Goal: Information Seeking & Learning: Check status

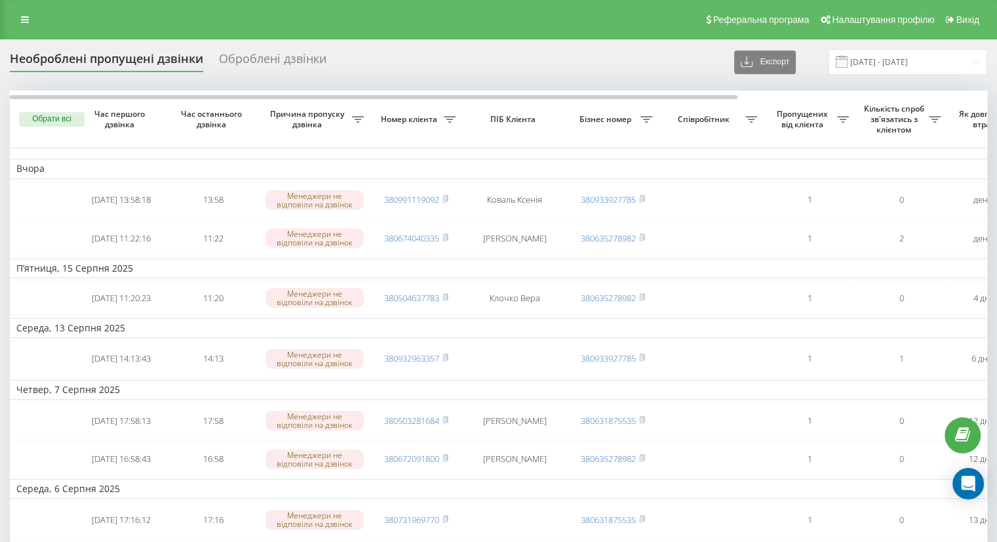
click at [11, 18] on div "Реферальна програма Налаштування профілю Вихід" at bounding box center [498, 19] width 997 height 39
click at [28, 16] on icon at bounding box center [25, 19] width 8 height 9
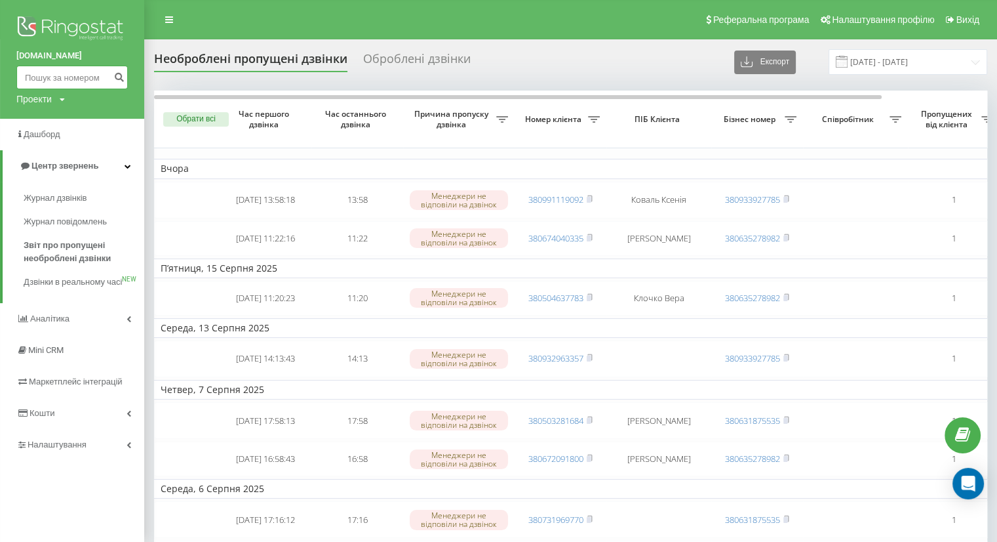
click at [79, 76] on input at bounding box center [71, 78] width 111 height 24
paste input "380991119092"
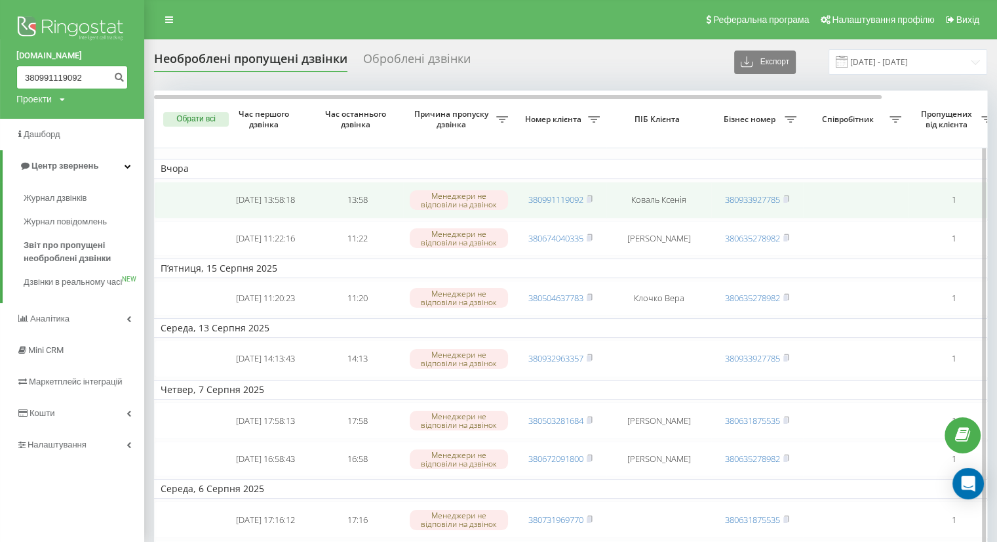
type input "380991119092"
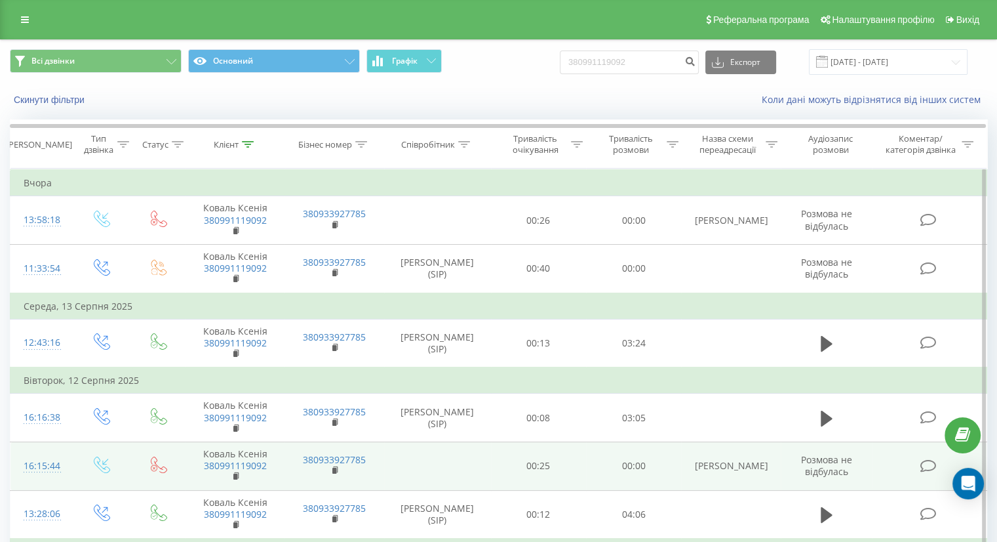
click at [481, 464] on td at bounding box center [437, 466] width 107 height 49
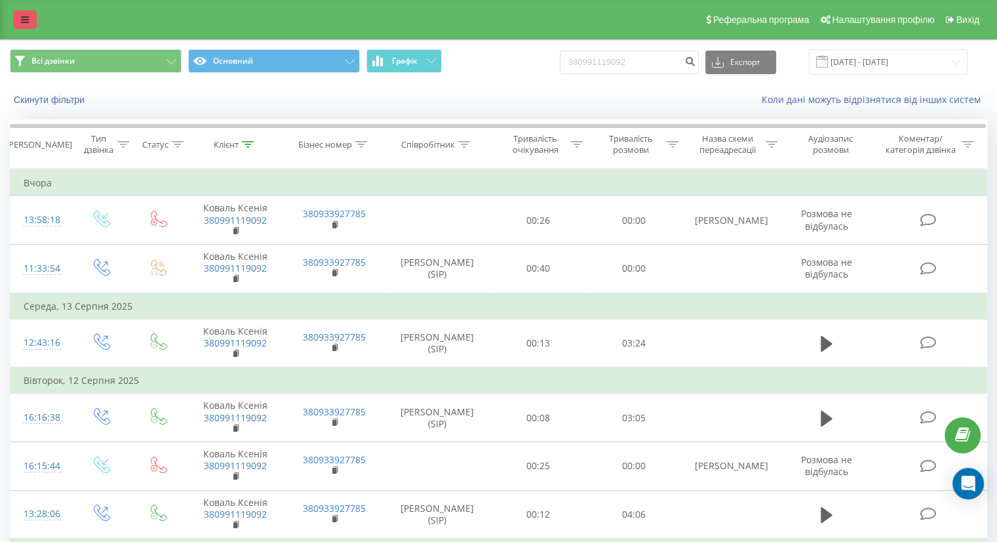
click at [24, 19] on icon at bounding box center [25, 19] width 8 height 9
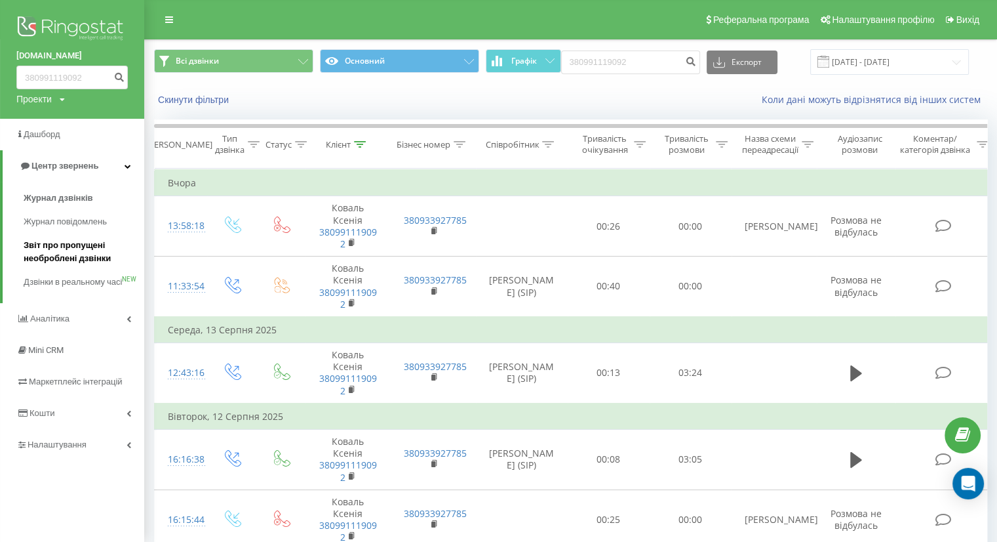
click at [64, 250] on span "Звіт про пропущені необроблені дзвінки" at bounding box center [81, 252] width 114 height 26
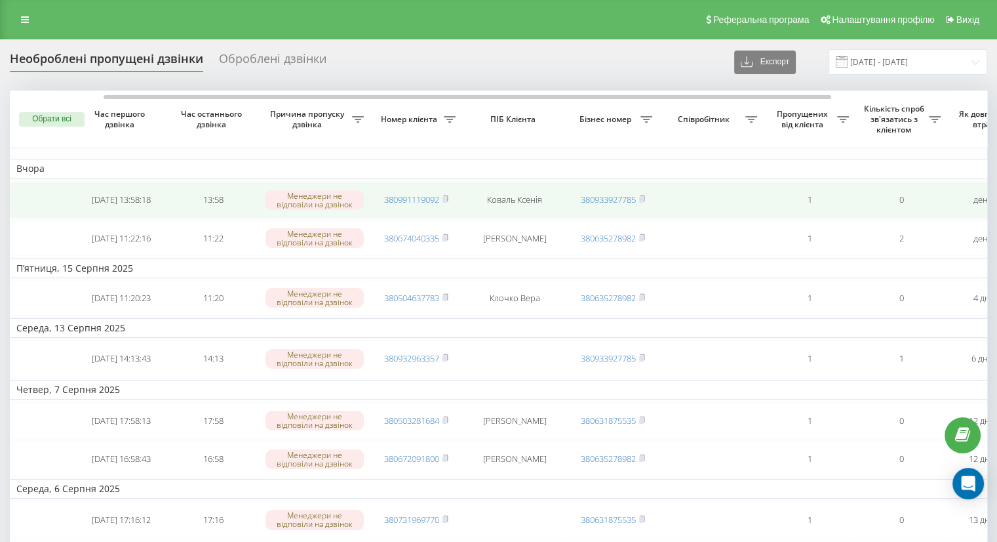
scroll to position [0, 333]
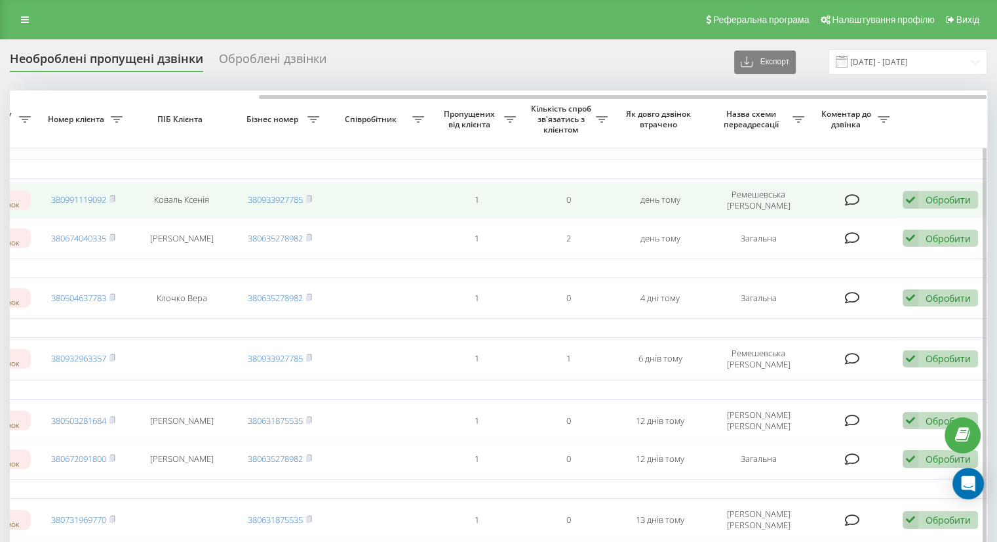
click at [938, 203] on div "Обробити" at bounding box center [948, 199] width 45 height 12
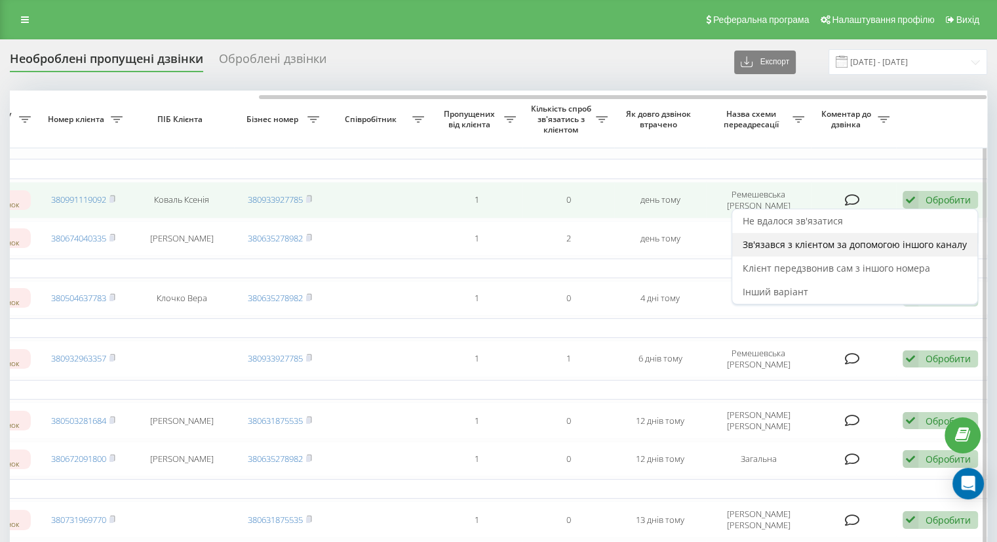
click at [797, 245] on span "Зв'язався з клієнтом за допомогою іншого каналу" at bounding box center [855, 244] width 224 height 12
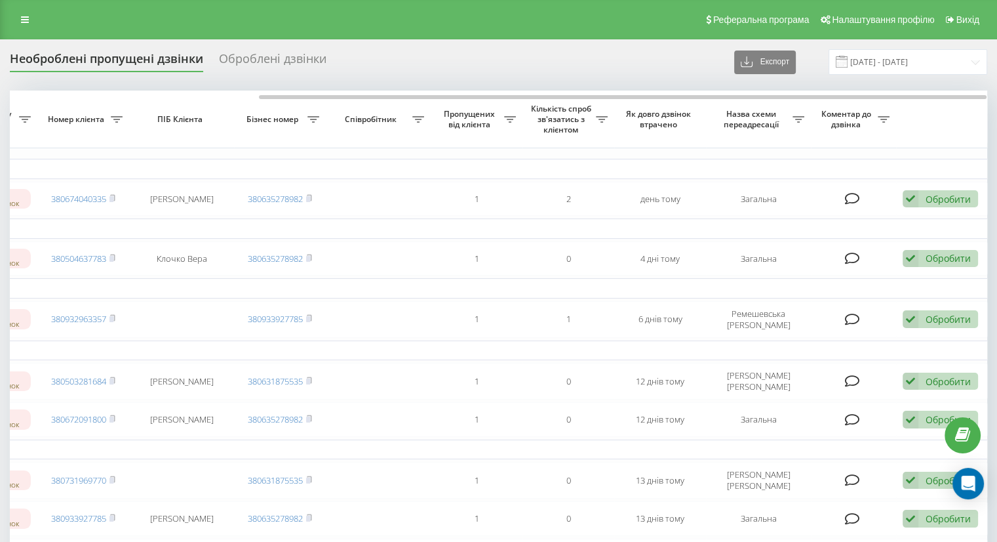
scroll to position [0, 126]
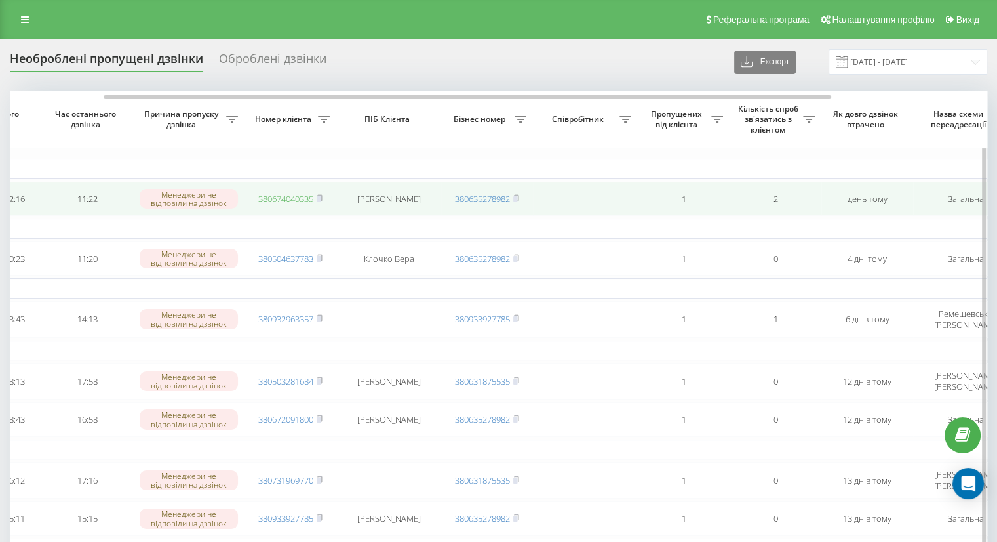
click at [294, 195] on link "380674040335" at bounding box center [285, 199] width 55 height 12
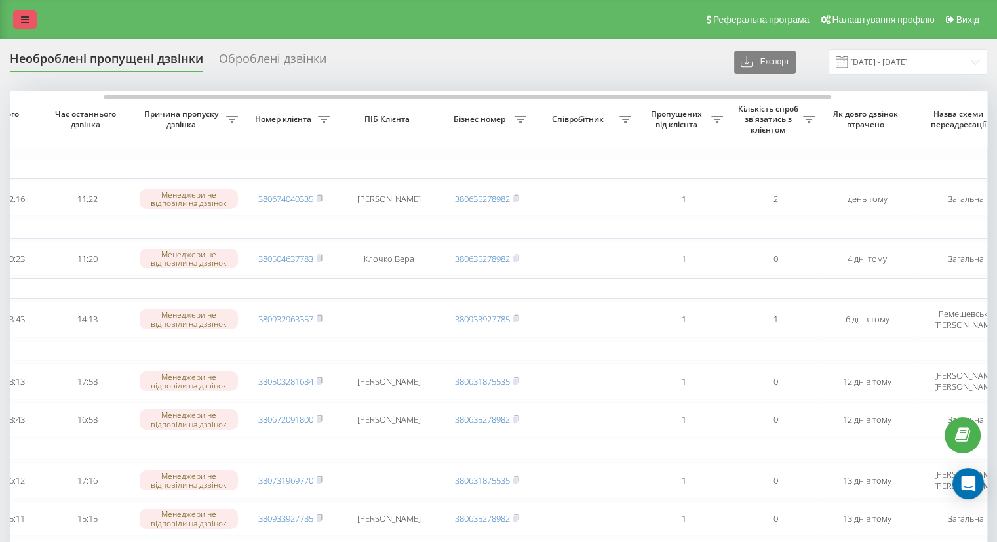
click at [32, 18] on link at bounding box center [25, 19] width 24 height 18
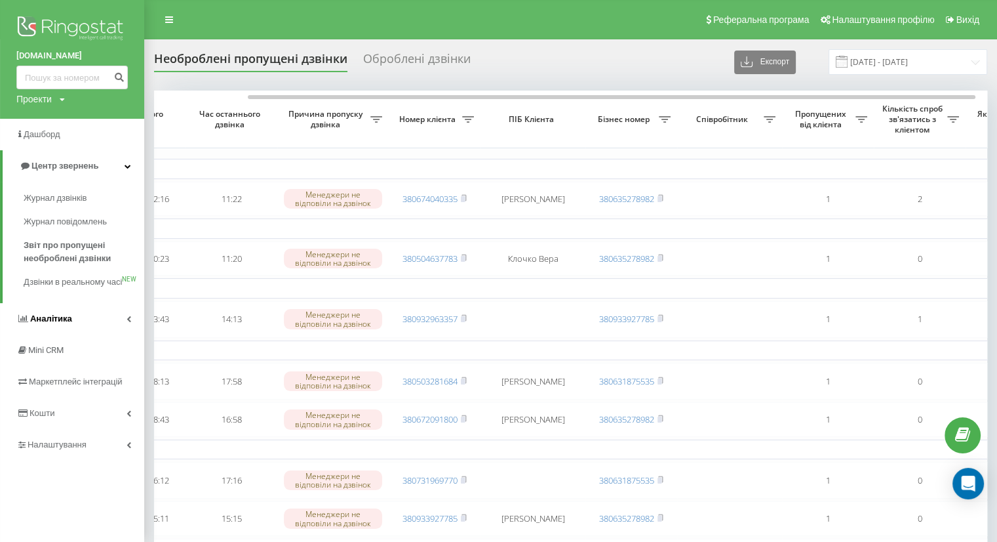
click at [58, 323] on span "Аналiтика" at bounding box center [51, 318] width 42 height 10
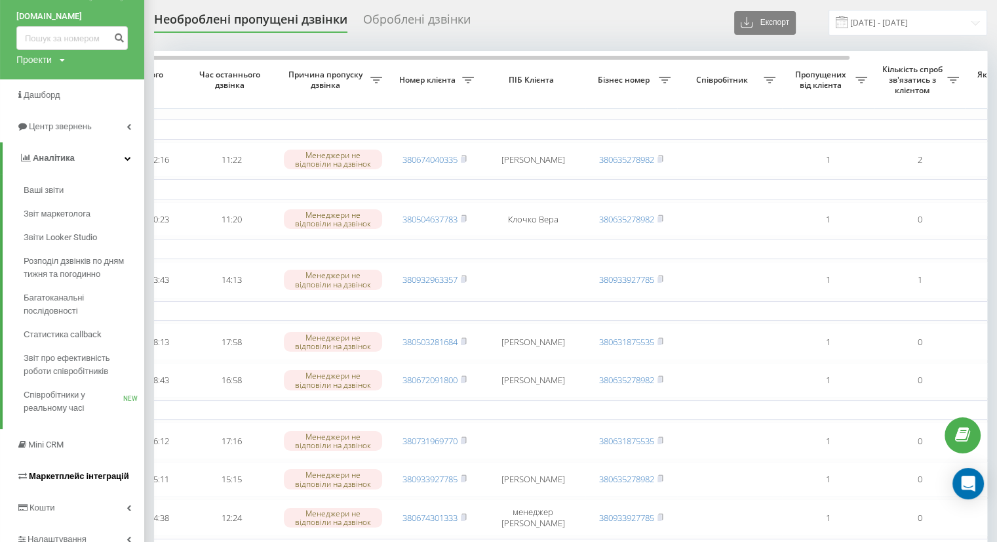
scroll to position [0, 0]
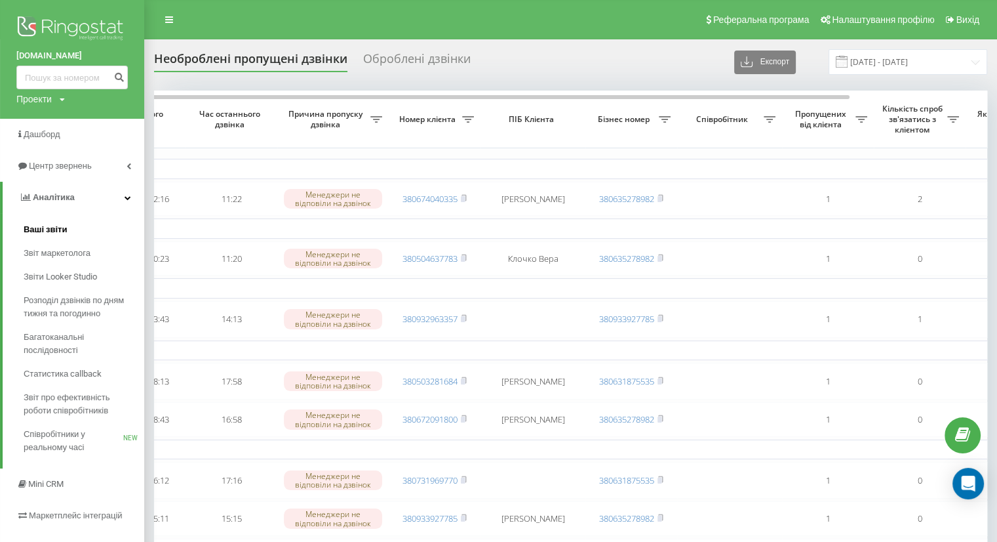
click at [46, 232] on span "Ваші звіти" at bounding box center [46, 229] width 44 height 13
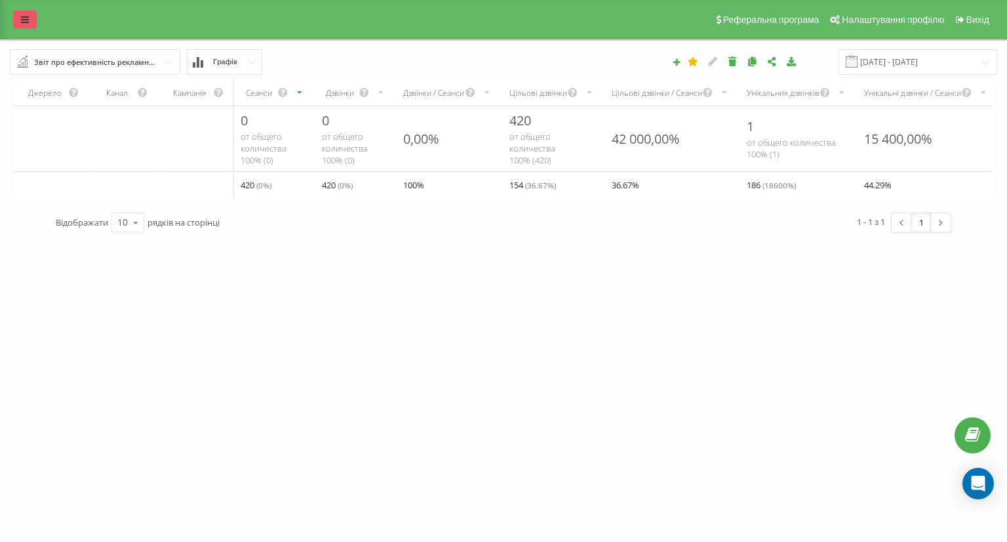
click at [27, 13] on link at bounding box center [25, 19] width 24 height 18
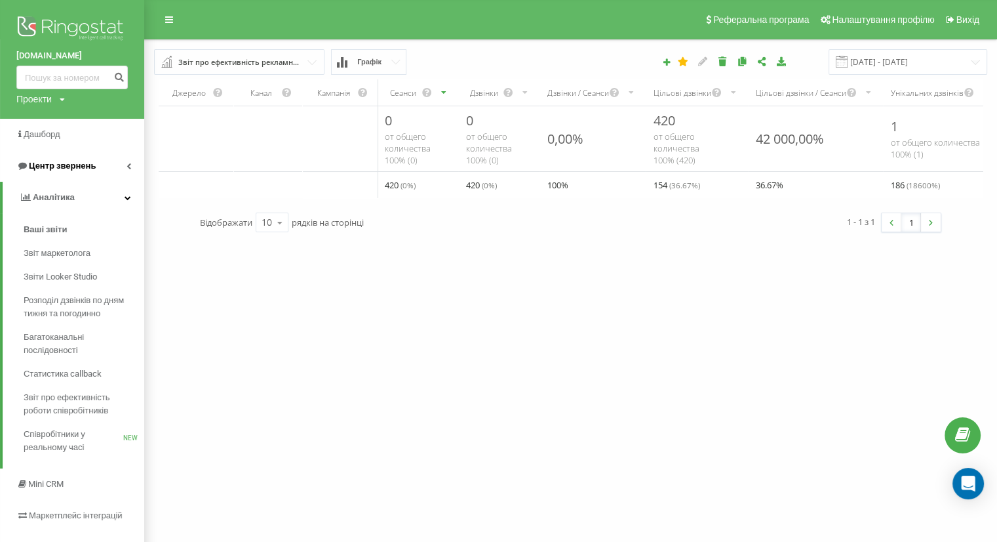
click at [123, 161] on link "Центр звернень" at bounding box center [72, 165] width 144 height 31
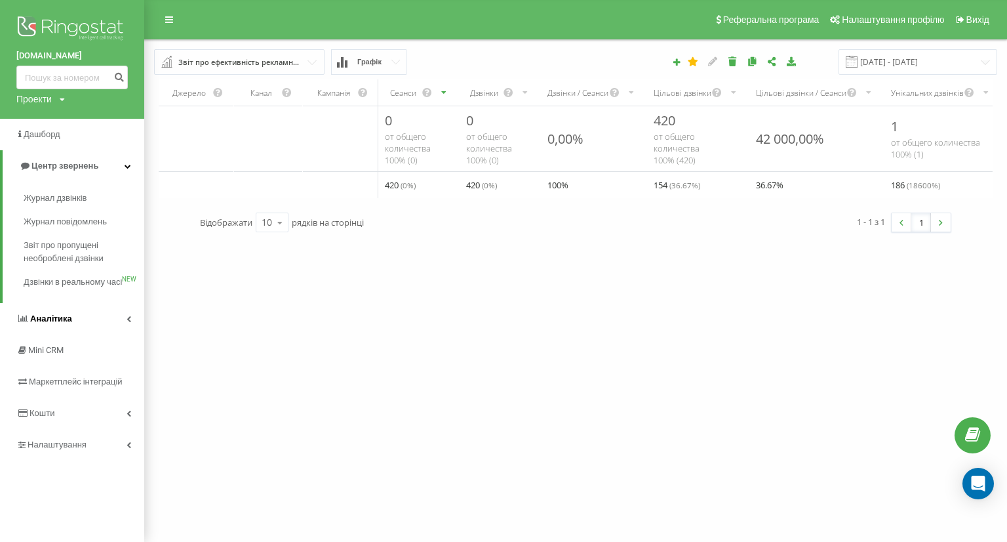
click at [131, 332] on link "Аналiтика" at bounding box center [72, 318] width 144 height 31
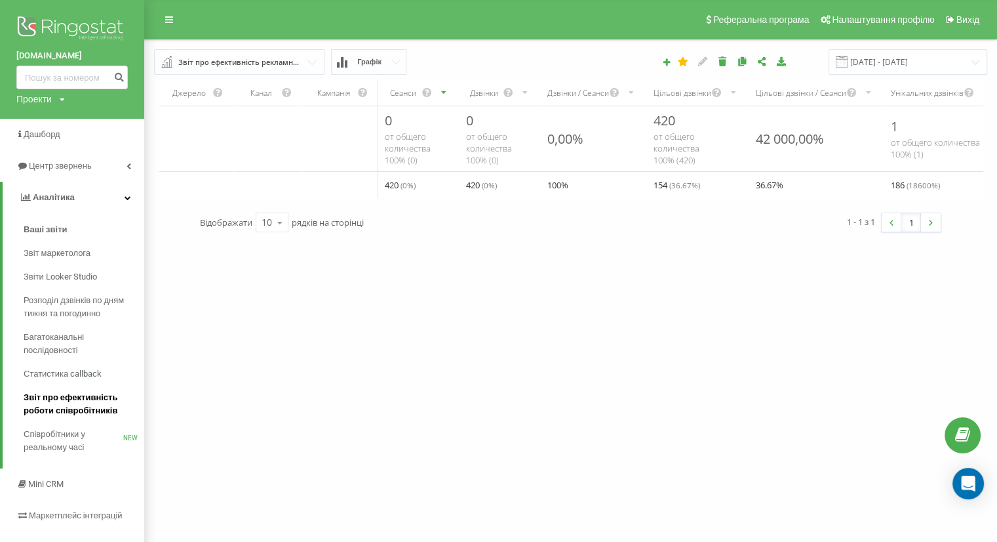
click at [81, 403] on span "Звіт про ефективність роботи співробітників" at bounding box center [81, 404] width 114 height 26
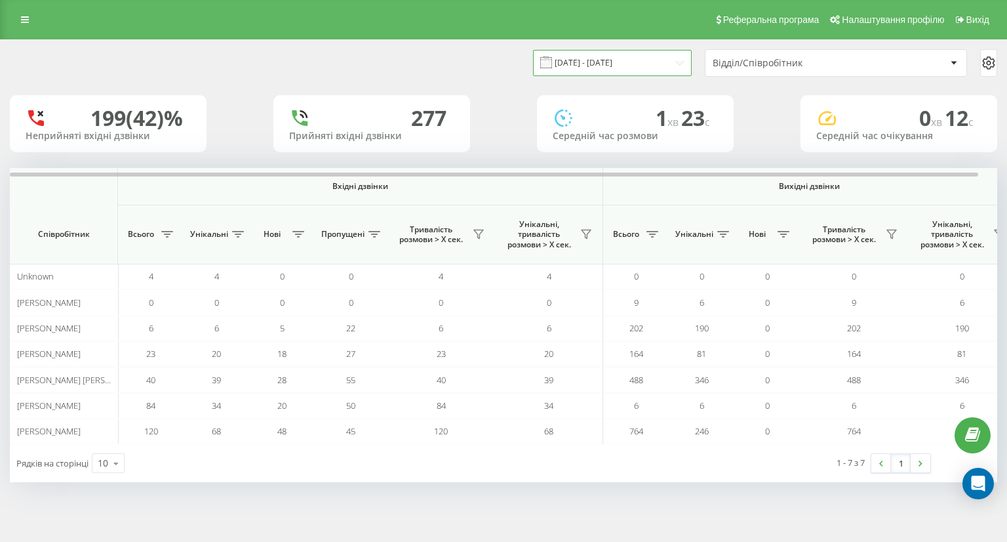
click at [598, 58] on input "[DATE] - [DATE]" at bounding box center [612, 63] width 159 height 26
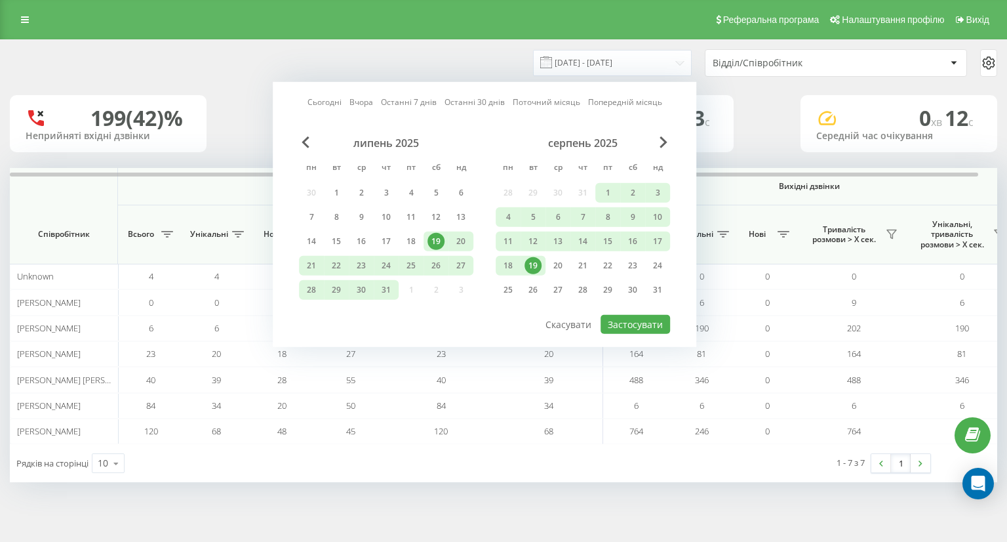
click at [538, 262] on div "19" at bounding box center [533, 265] width 17 height 17
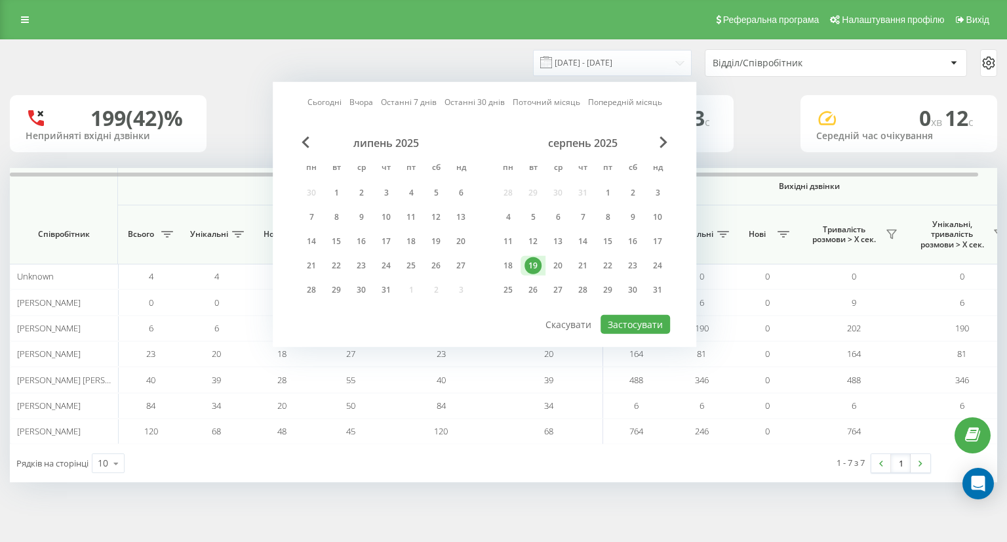
click at [538, 262] on div "19" at bounding box center [533, 265] width 17 height 17
click at [648, 321] on button "Застосувати" at bounding box center [636, 324] width 70 height 19
type input "[DATE] - [DATE]"
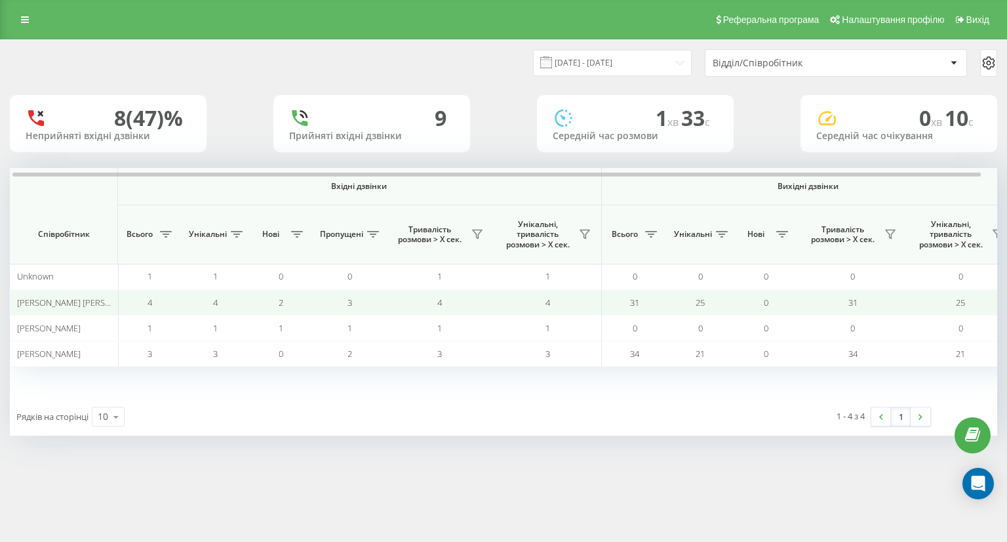
scroll to position [0, 2]
